Goal: Ask a question

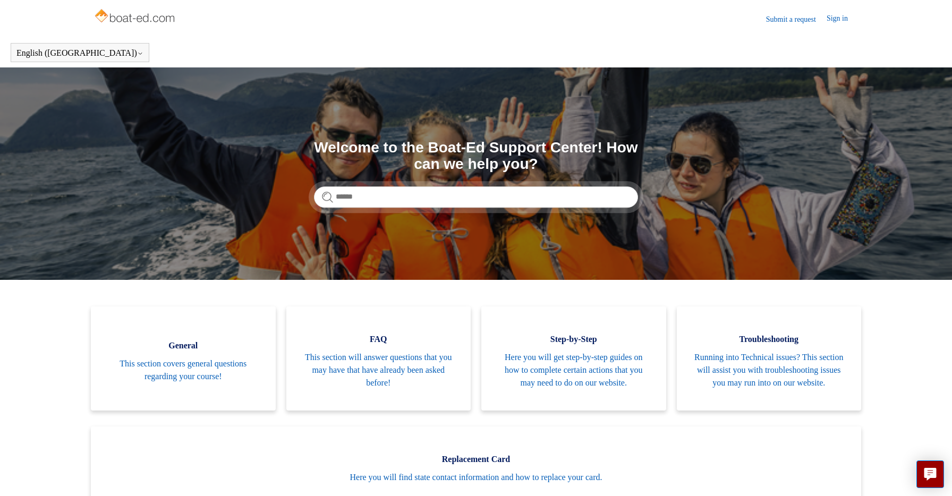
click at [778, 20] on link "Submit a request" at bounding box center [796, 19] width 61 height 11
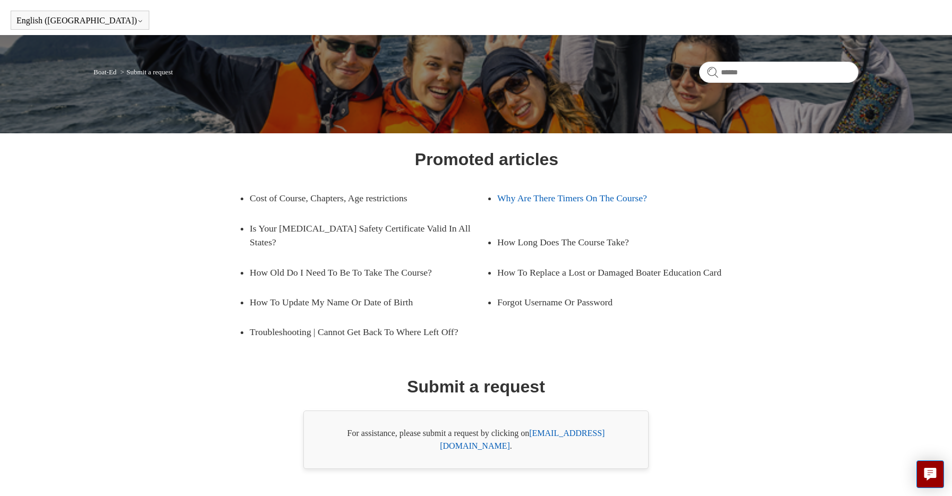
scroll to position [48, 0]
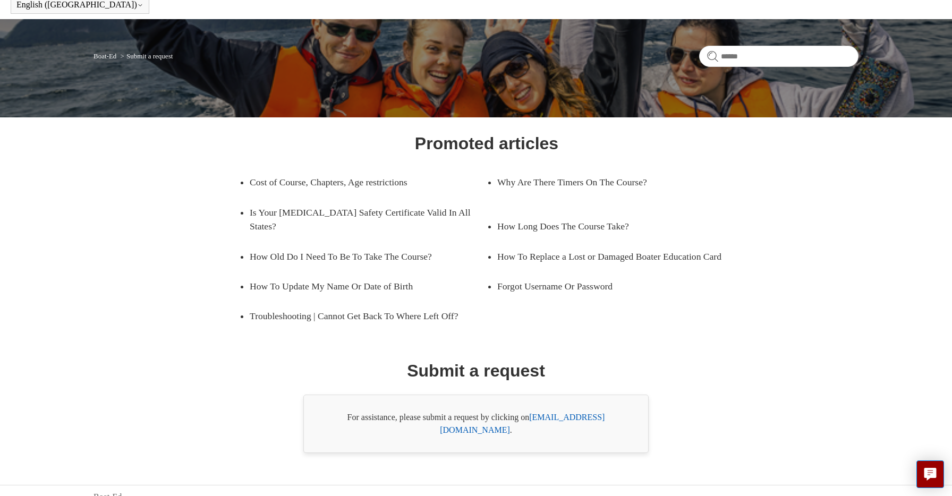
click at [563, 417] on link "support@boat-ed.com" at bounding box center [522, 424] width 165 height 22
